Goal: Find specific page/section: Find specific page/section

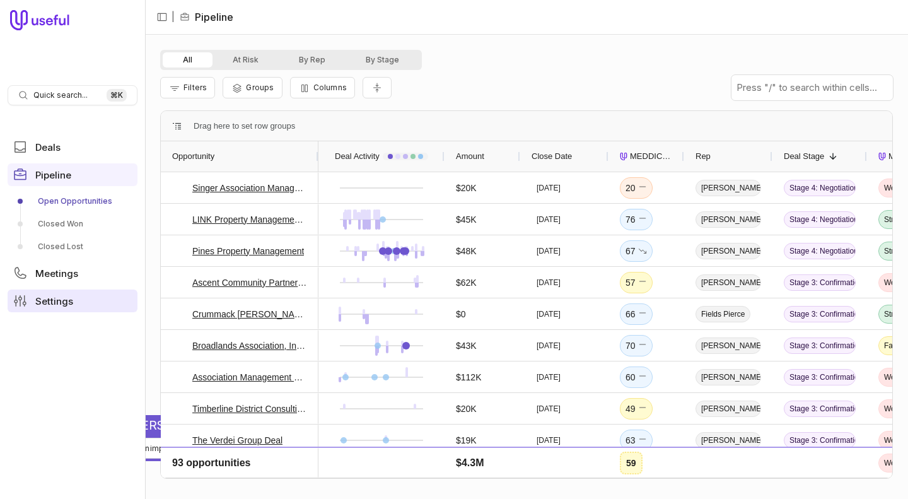
click at [52, 297] on span "Settings" at bounding box center [54, 300] width 38 height 9
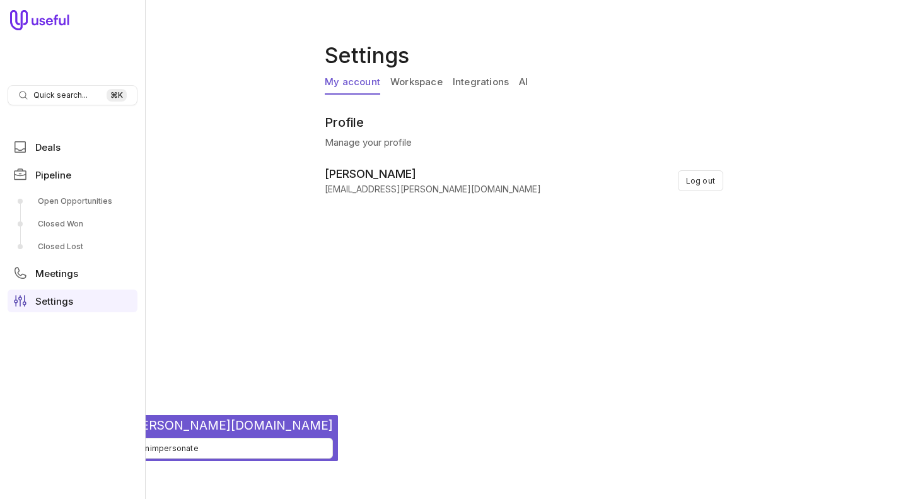
click at [488, 76] on link "Integrations" at bounding box center [481, 83] width 56 height 24
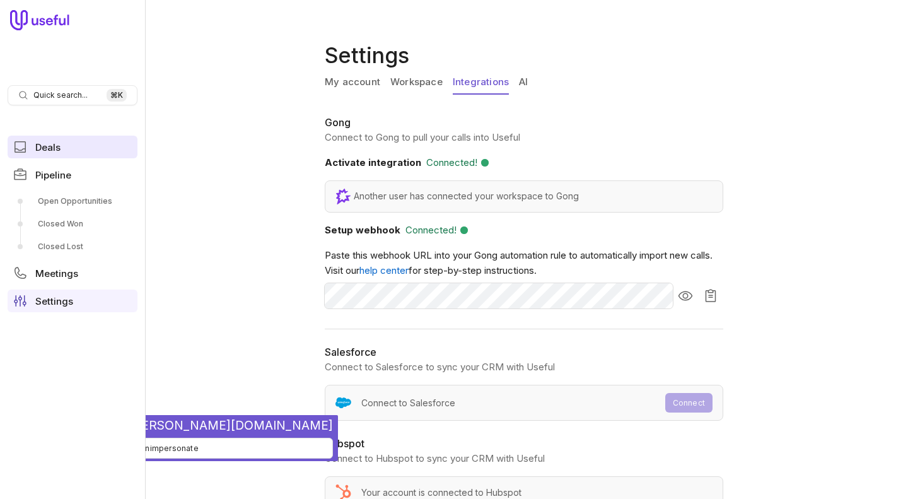
click at [81, 142] on link "Deals" at bounding box center [73, 147] width 130 height 23
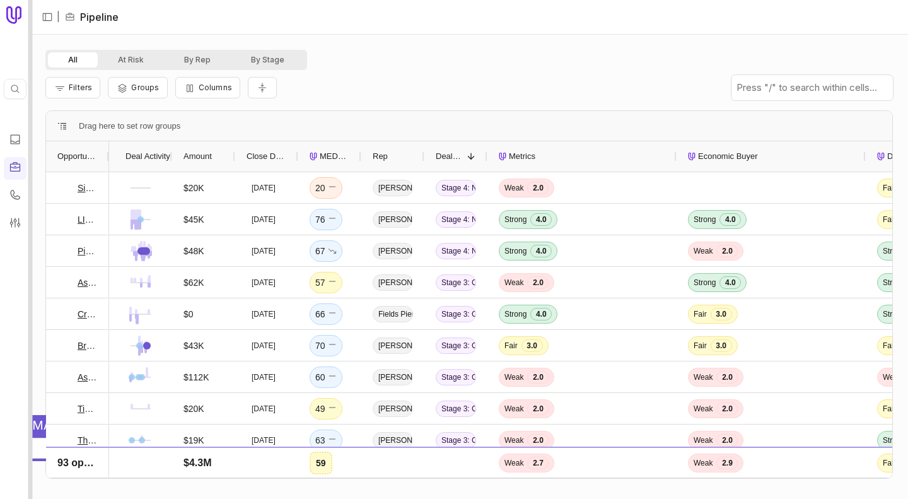
click at [28, 264] on div at bounding box center [30, 249] width 4 height 499
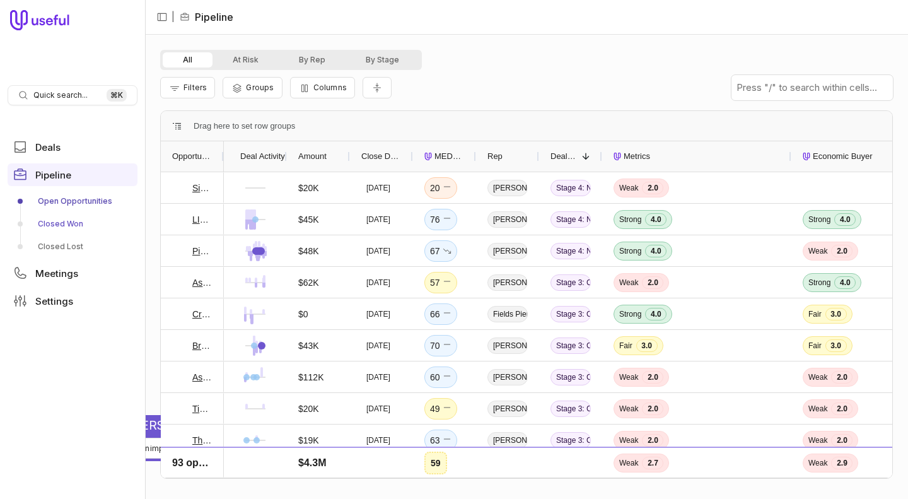
click at [57, 219] on link "Closed Won" at bounding box center [73, 224] width 130 height 20
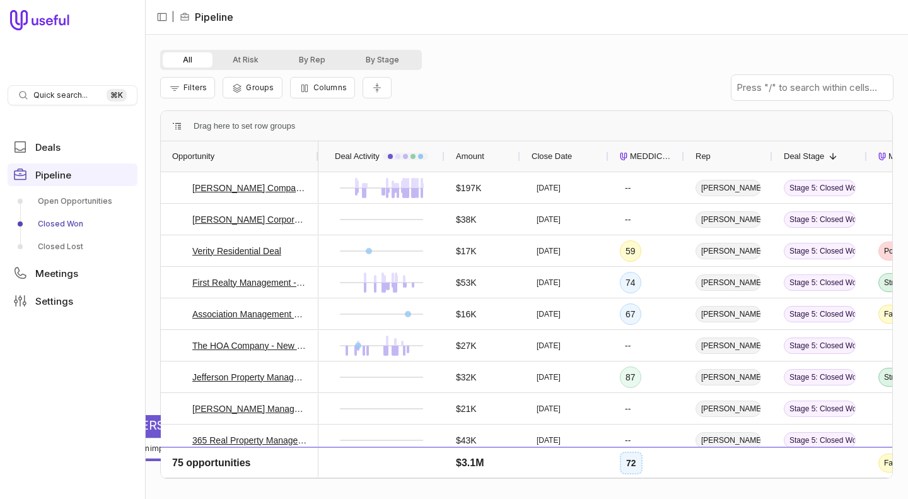
click at [300, 16] on nav "| Pipeline" at bounding box center [526, 17] width 763 height 35
click at [432, 81] on div "Filters Groups Columns" at bounding box center [526, 87] width 733 height 35
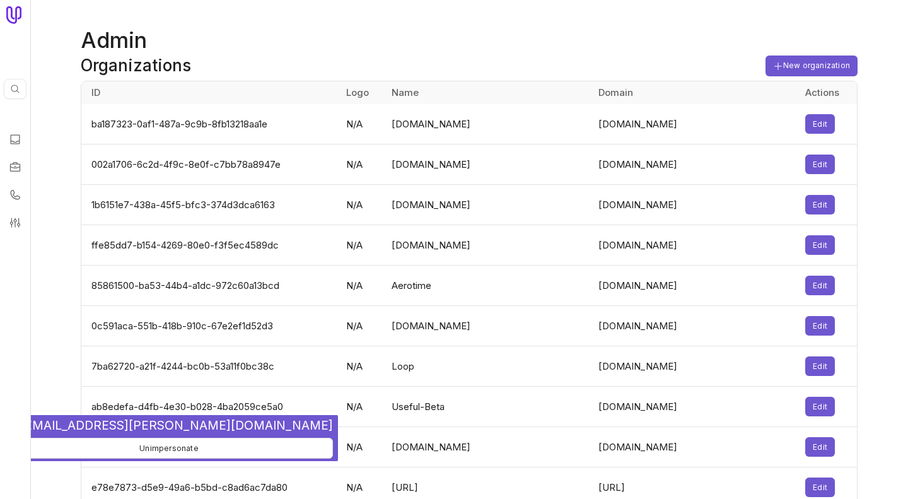
click at [229, 47] on h1 "Admin" at bounding box center [469, 40] width 777 height 30
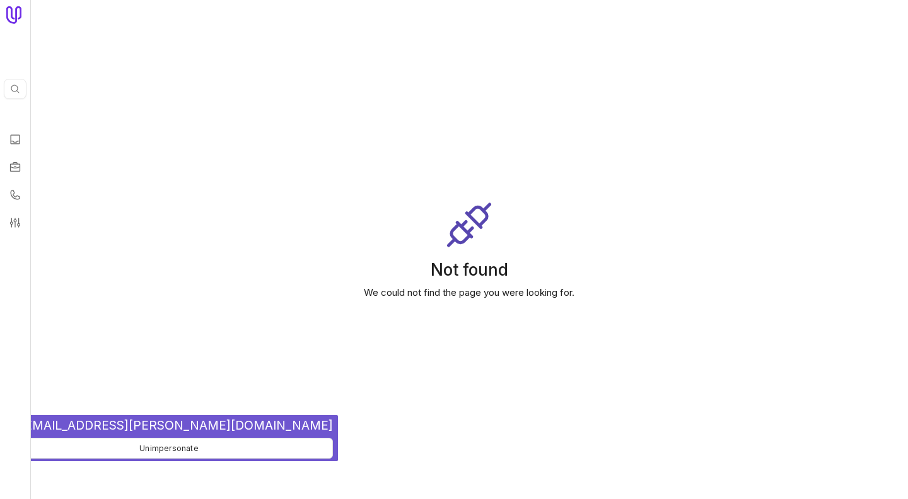
click at [172, 12] on main "Not found We could not find the page you were looking for." at bounding box center [469, 249] width 878 height 499
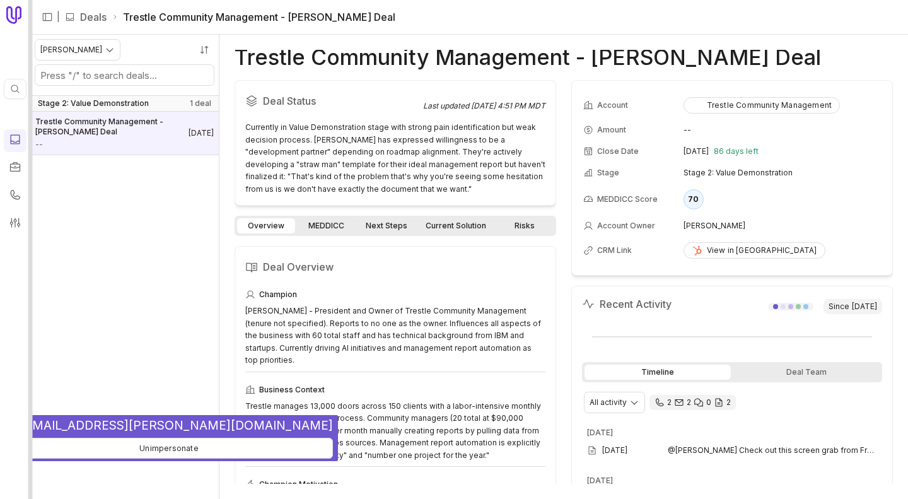
click at [30, 61] on div at bounding box center [30, 249] width 4 height 499
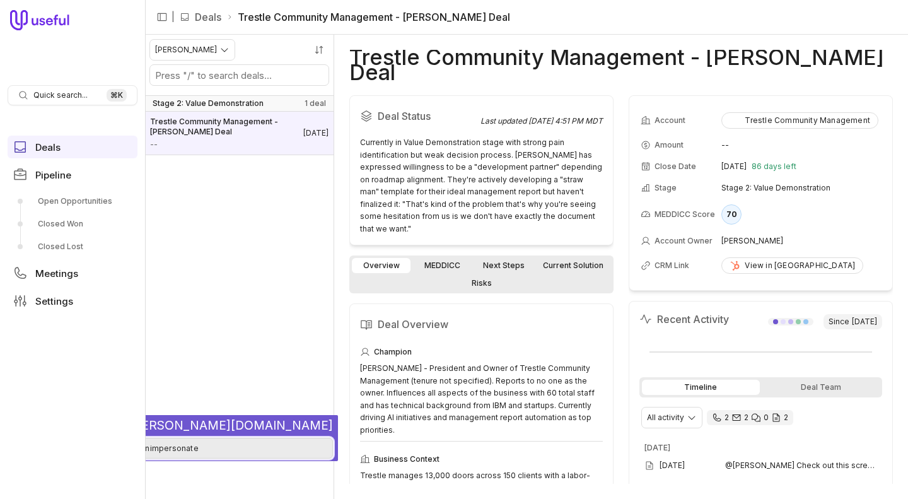
click at [161, 450] on button "Unimpersonate" at bounding box center [169, 448] width 328 height 21
